Goal: Information Seeking & Learning: Find specific fact

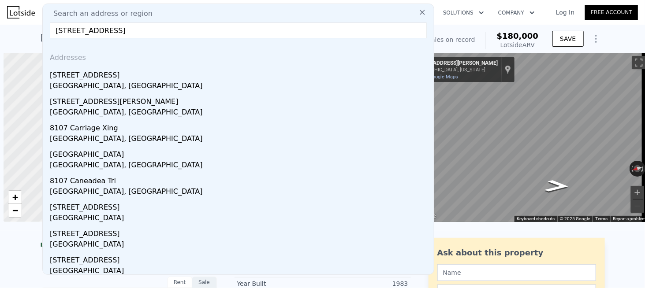
scroll to position [0, 4]
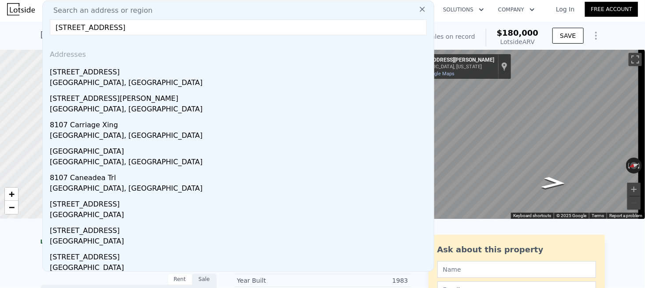
click at [223, 25] on input "8107 Fallen Maple Dr, Chattanooga, TN 37421" at bounding box center [238, 27] width 377 height 16
paste input "815 Lake Villa Ln, Chattanooga, TN 37416"
type input "[STREET_ADDRESS]"
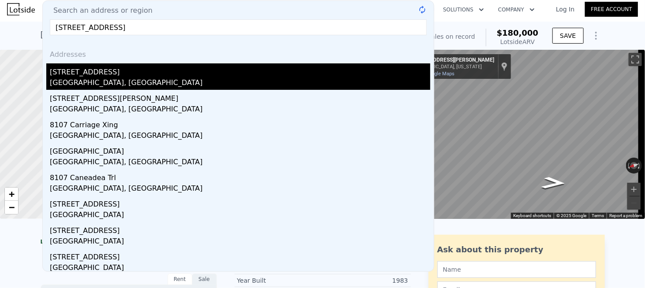
click at [111, 72] on div "[STREET_ADDRESS]" at bounding box center [240, 70] width 380 height 14
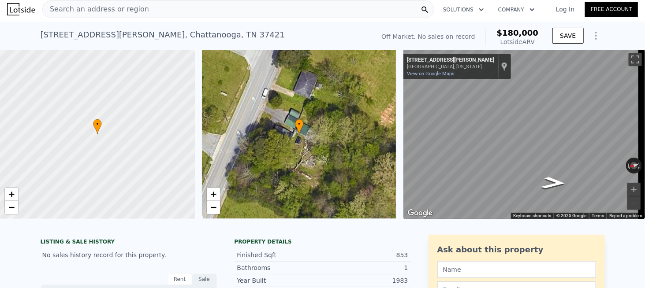
click at [141, 14] on div "Search an address or region" at bounding box center [238, 9] width 392 height 18
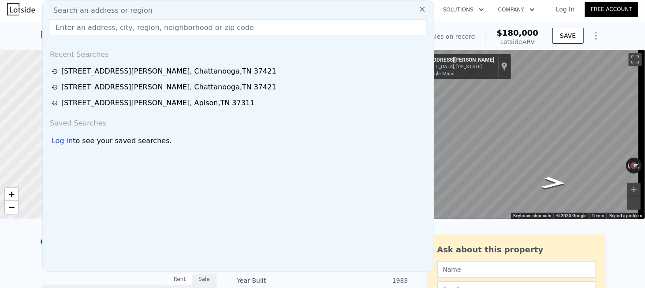
type input "[STREET_ADDRESS]"
click at [257, 25] on input "[STREET_ADDRESS]" at bounding box center [238, 27] width 377 height 16
click at [231, 27] on input "[STREET_ADDRESS]" at bounding box center [238, 27] width 377 height 16
drag, startPoint x: 231, startPoint y: 27, endPoint x: 211, endPoint y: 31, distance: 20.2
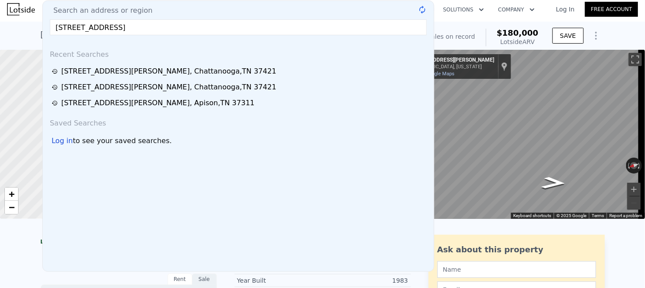
click at [231, 28] on input "[STREET_ADDRESS]" at bounding box center [238, 27] width 377 height 16
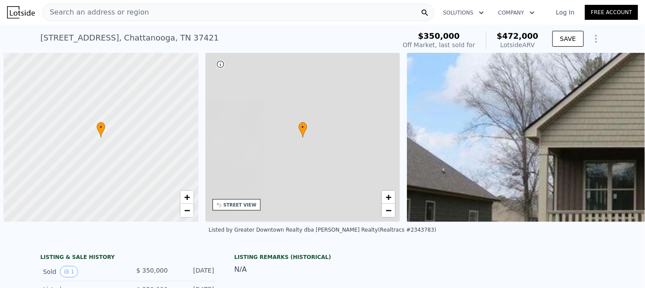
scroll to position [0, 4]
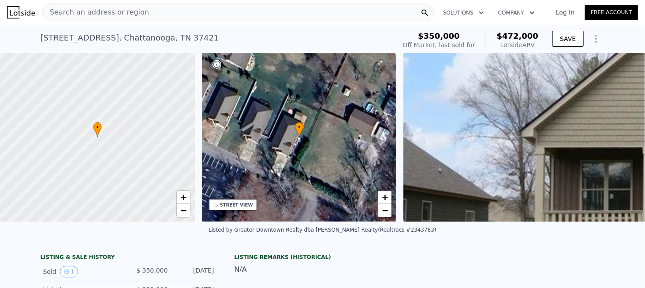
click at [164, 14] on div "Search an address or region" at bounding box center [238, 13] width 392 height 18
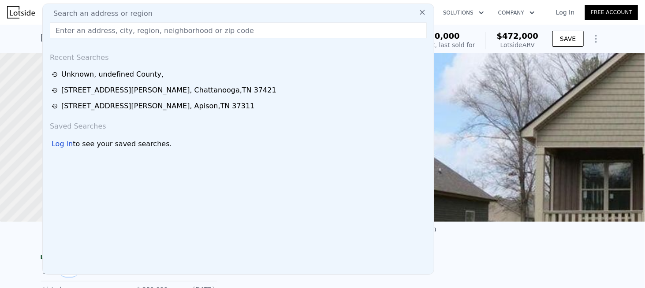
click at [130, 30] on input "text" at bounding box center [238, 30] width 377 height 16
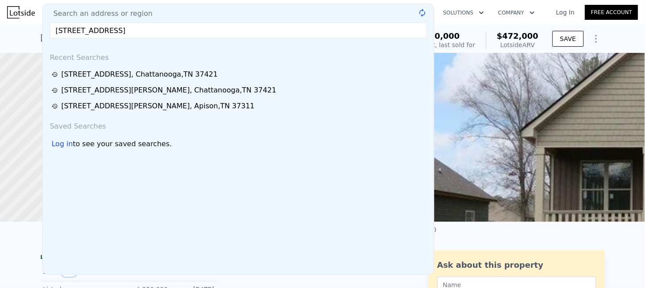
drag, startPoint x: 147, startPoint y: 32, endPoint x: 315, endPoint y: 45, distance: 168.8
click at [298, 45] on div "Search an address or region [STREET_ADDRESS] @keyframes spin { from { transform…" at bounding box center [238, 139] width 392 height 271
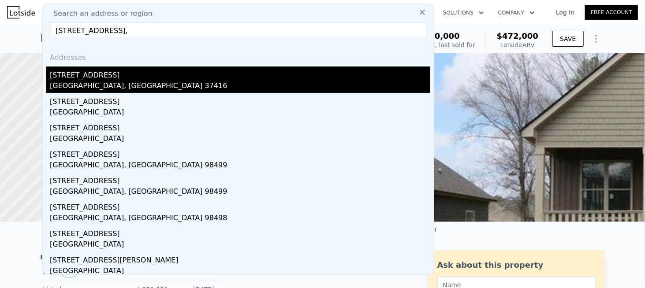
type input "[STREET_ADDRESS],"
click at [104, 78] on div "[STREET_ADDRESS]" at bounding box center [240, 74] width 380 height 14
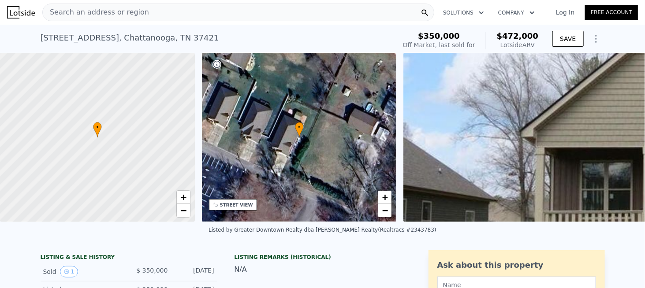
click at [171, 15] on div "Search an address or region" at bounding box center [238, 13] width 392 height 18
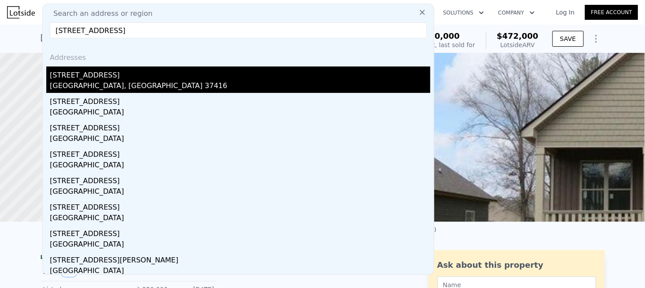
type input "[STREET_ADDRESS]"
click at [82, 78] on div "[STREET_ADDRESS]" at bounding box center [240, 74] width 380 height 14
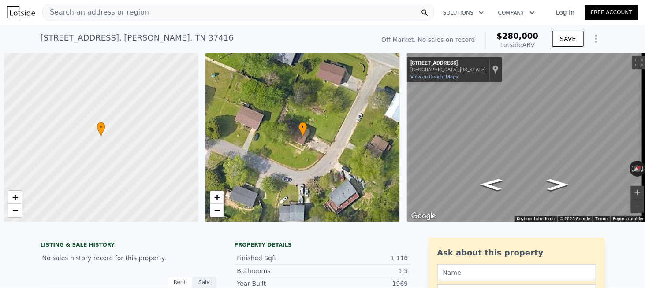
scroll to position [0, 4]
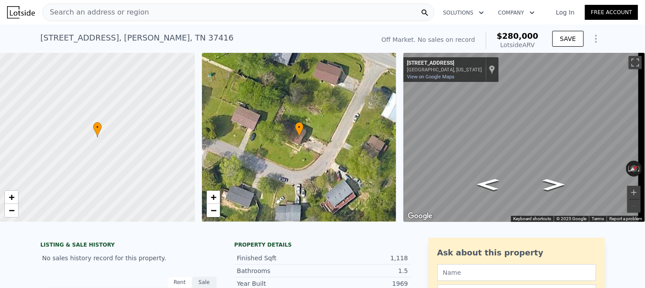
click at [137, 16] on div "Search an address or region" at bounding box center [238, 13] width 392 height 18
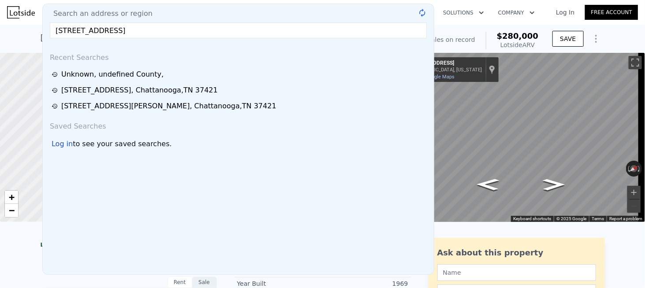
type input "[STREET_ADDRESS]"
click at [212, 15] on div "Search an address or region" at bounding box center [238, 13] width 384 height 11
click at [447, 24] on nav "Search an address or region Search an address or region 8815 Lake Villa Ln, Cha…" at bounding box center [322, 12] width 645 height 25
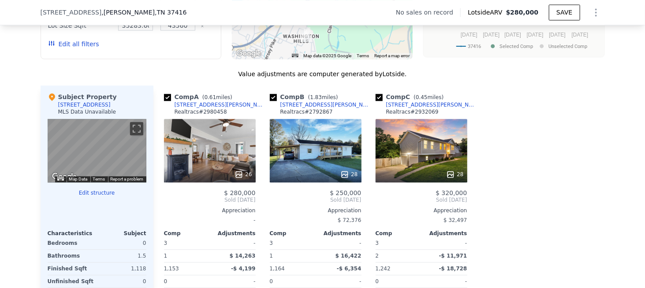
scroll to position [701, 0]
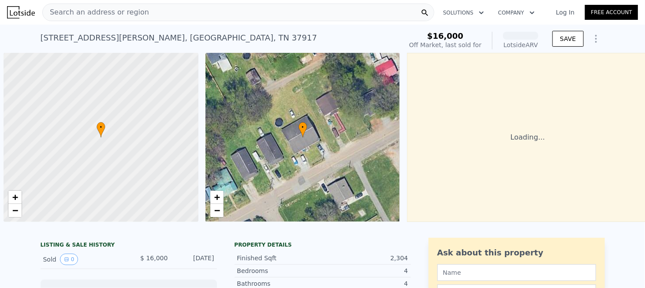
scroll to position [0, 4]
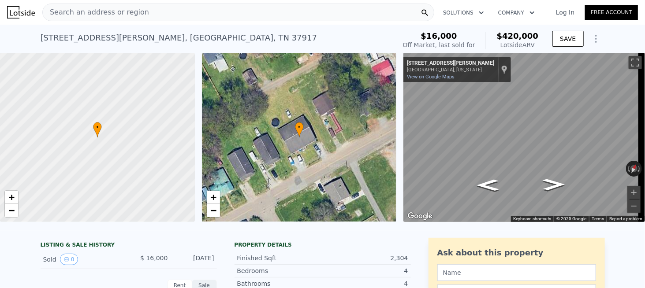
click at [117, 11] on span "Search an address or region" at bounding box center [96, 12] width 106 height 11
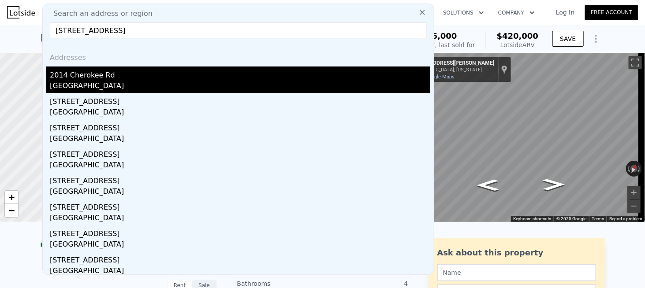
type input "2014 Cherokee Rd, Johnson City, TN 37604"
click at [95, 78] on div "2014 Cherokee Rd" at bounding box center [240, 74] width 380 height 14
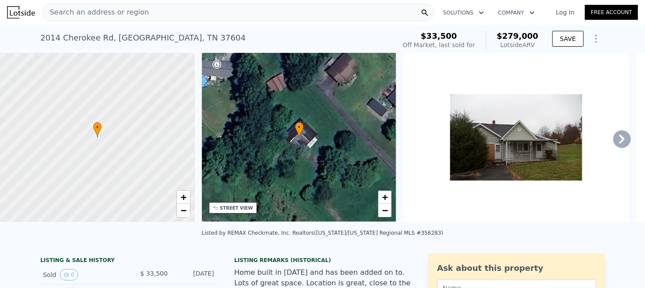
click at [127, 14] on span "Search an address or region" at bounding box center [96, 12] width 106 height 11
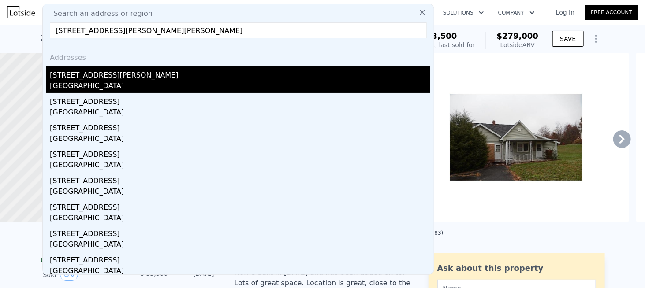
type input "408 Martin Rd, Stone Mountain, GA 30088"
click at [85, 78] on div "408 Martin Rd" at bounding box center [240, 74] width 380 height 14
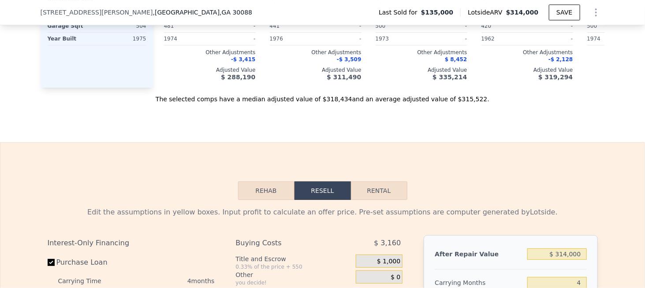
scroll to position [1098, 0]
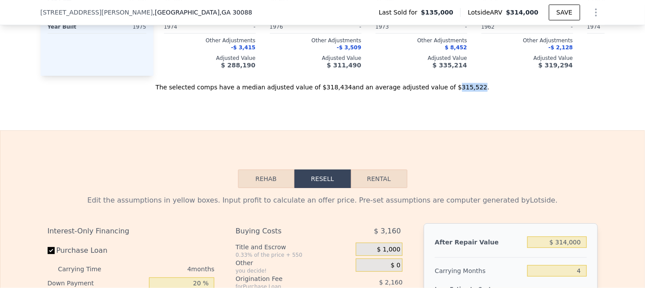
drag, startPoint x: 435, startPoint y: 97, endPoint x: 453, endPoint y: 100, distance: 18.7
click at [453, 92] on div "The selected comps have a median adjusted value of $318,434 and an average adju…" at bounding box center [323, 84] width 564 height 16
copy div "315,522"
